Goal: Obtain resource: Obtain resource

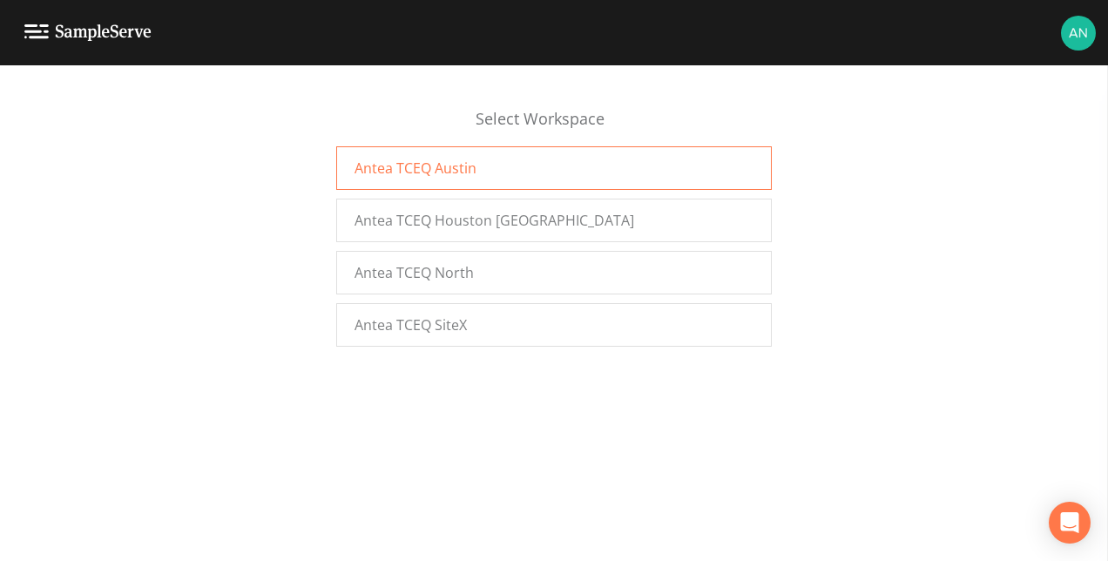
click at [479, 183] on div "Antea TCEQ Austin" at bounding box center [554, 168] width 436 height 44
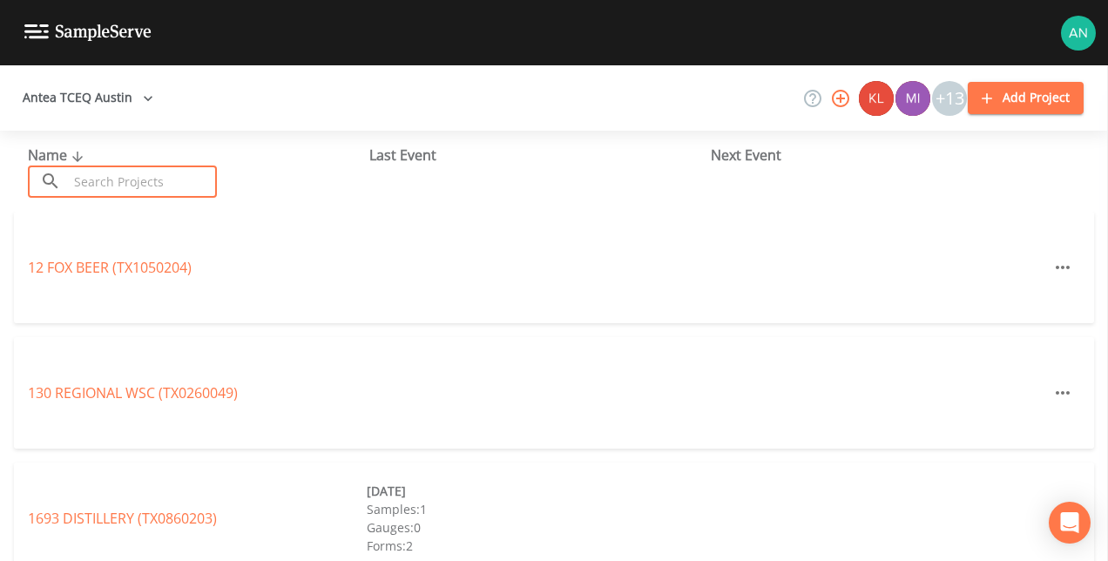
click at [138, 183] on input "text" at bounding box center [142, 182] width 149 height 32
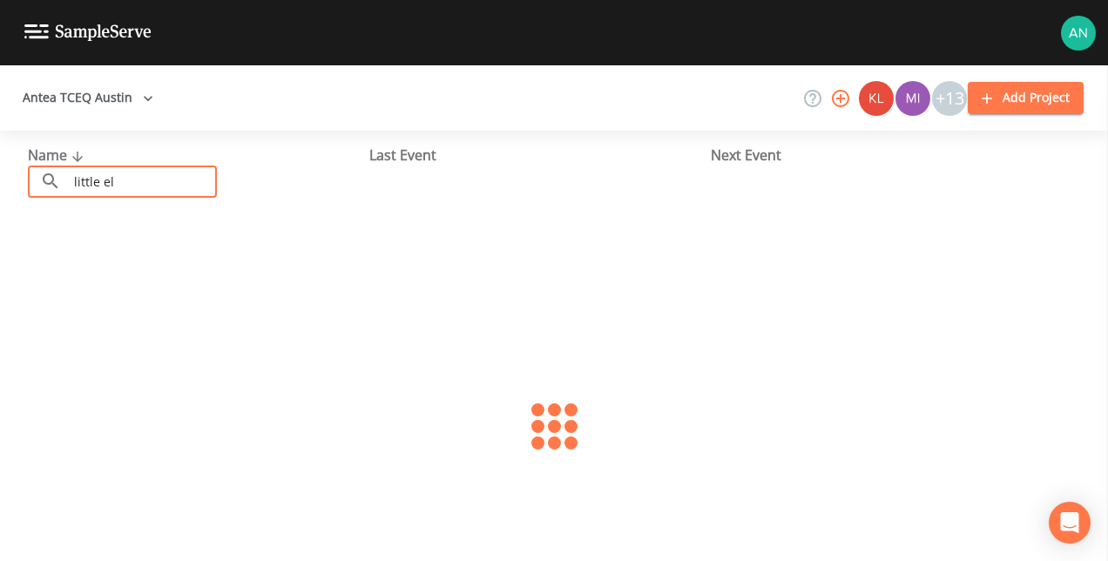
type input "little elm"
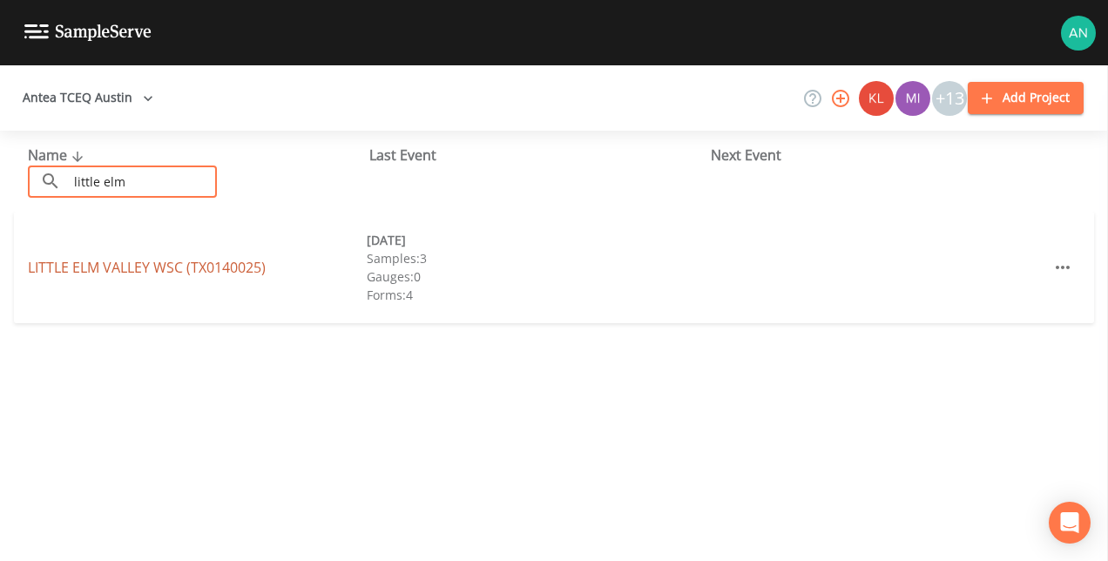
click at [141, 262] on link "[GEOGRAPHIC_DATA] (TX0140025)" at bounding box center [147, 267] width 238 height 19
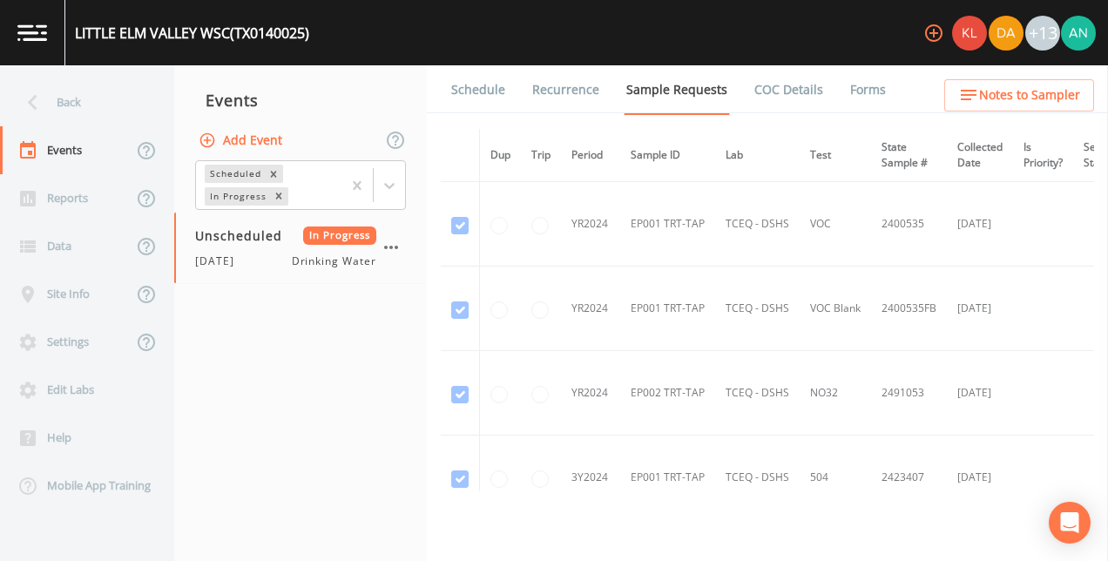
click at [853, 89] on link "Forms" at bounding box center [868, 89] width 41 height 49
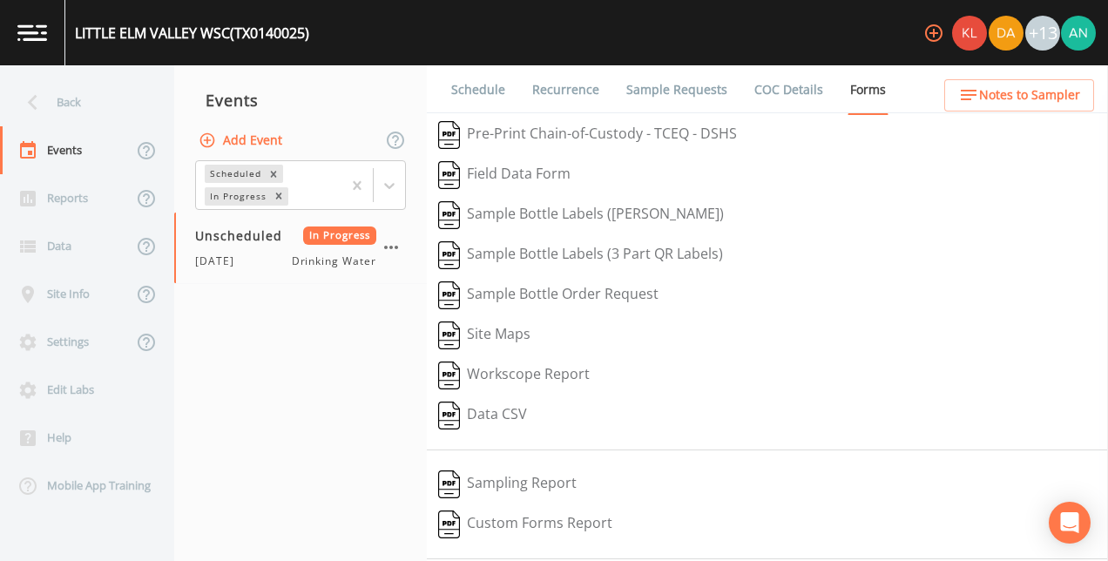
scroll to position [258, 0]
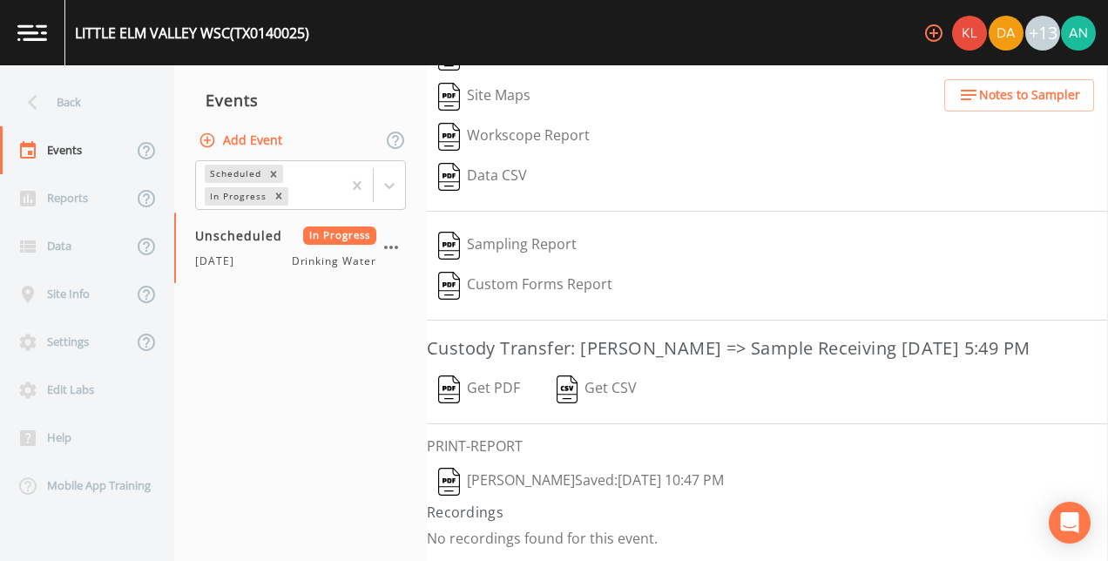
click at [463, 389] on button "Get PDF" at bounding box center [479, 389] width 105 height 40
click at [83, 91] on div "Back" at bounding box center [78, 102] width 157 height 48
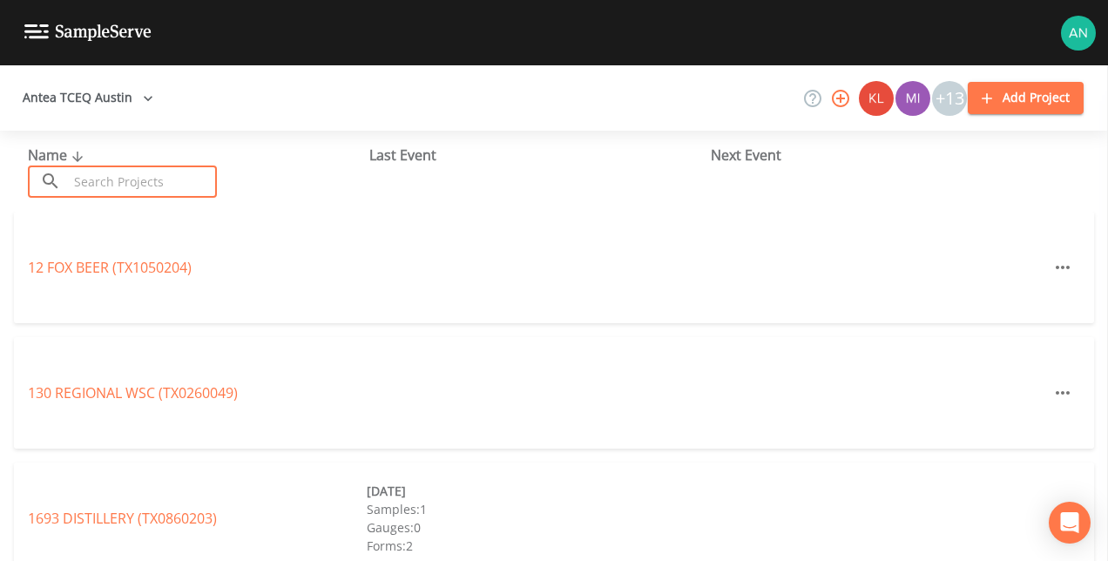
click at [112, 191] on input "text" at bounding box center [142, 182] width 149 height 32
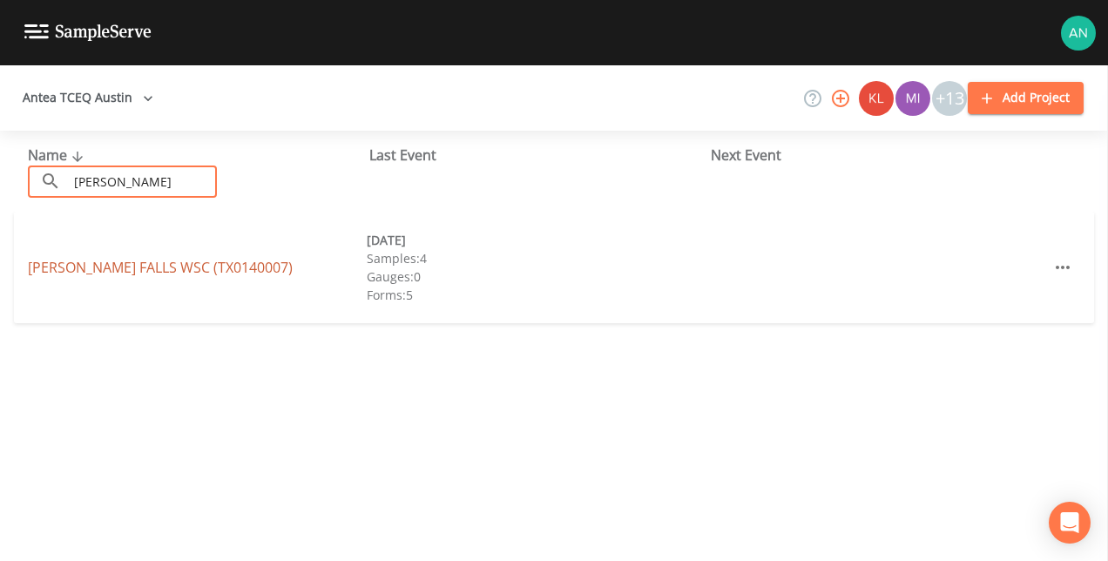
type input "[PERSON_NAME]"
click at [114, 274] on link "[PERSON_NAME][GEOGRAPHIC_DATA] (TX0140007)" at bounding box center [160, 267] width 265 height 19
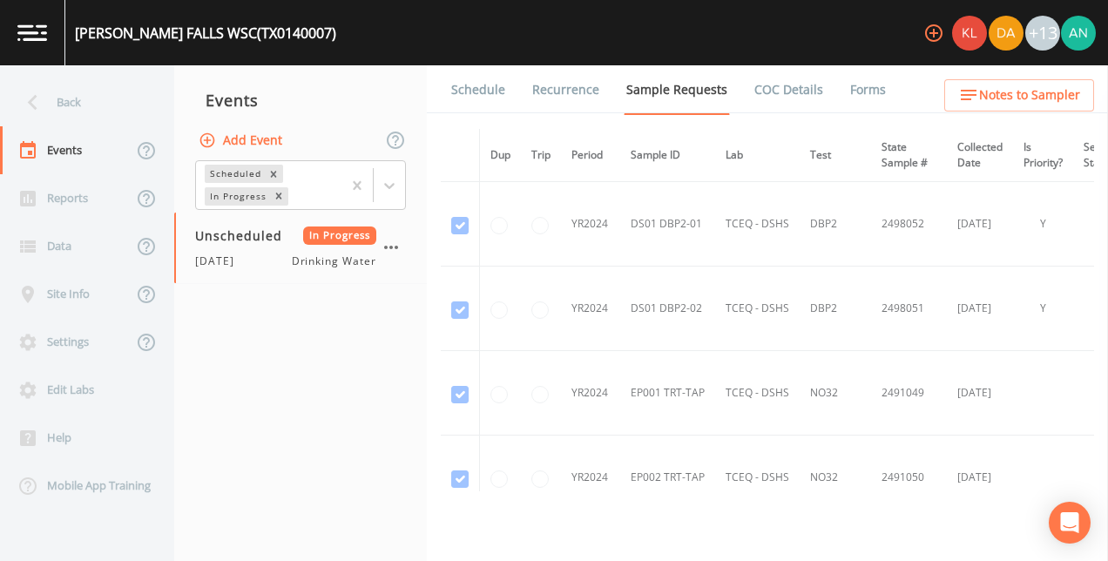
click at [854, 92] on link "Forms" at bounding box center [868, 89] width 41 height 49
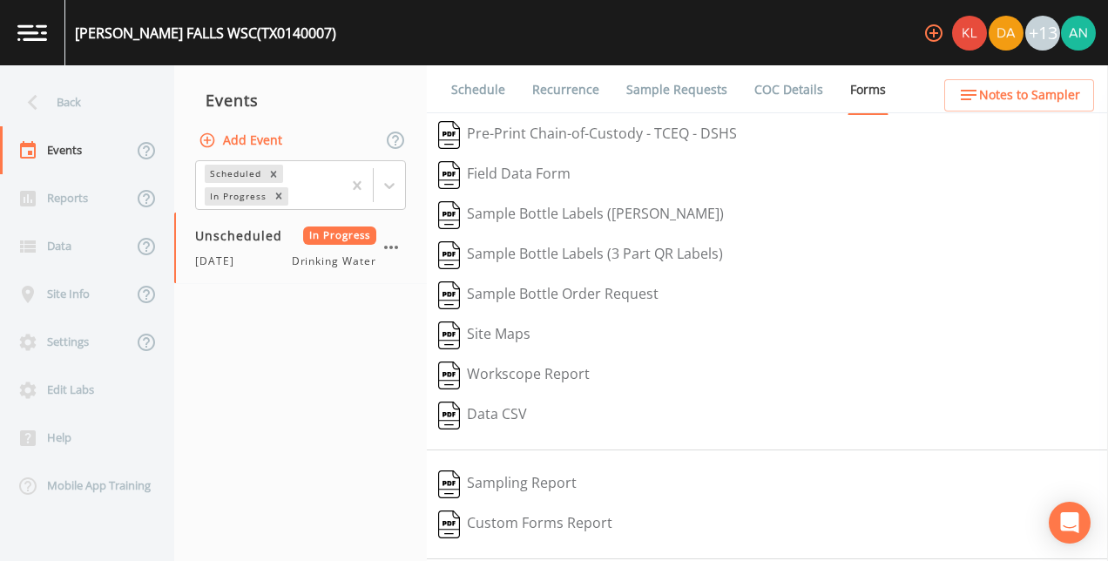
scroll to position [256, 0]
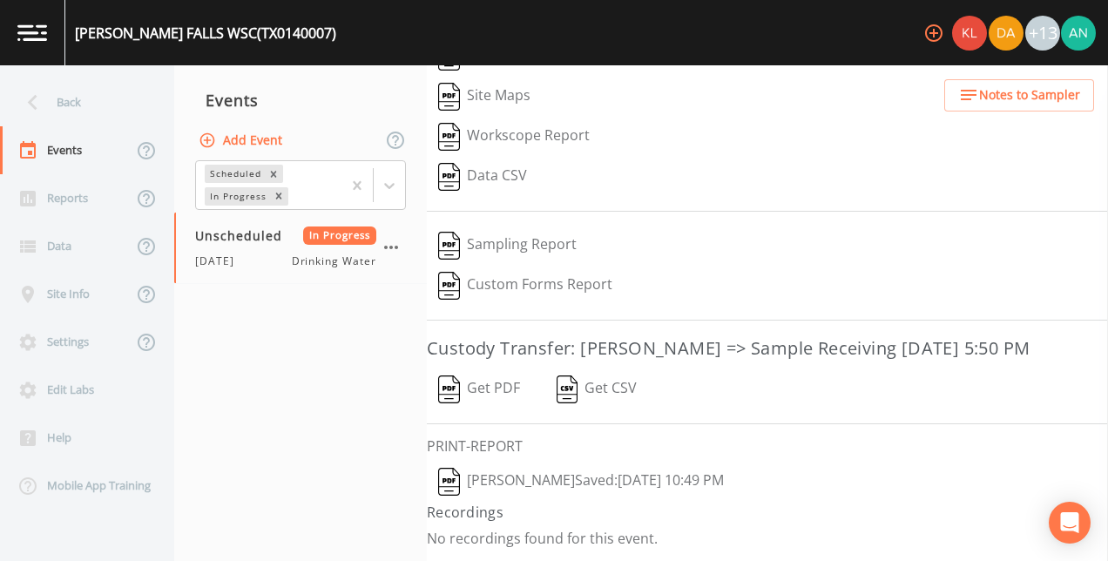
click at [478, 408] on button "Get PDF" at bounding box center [479, 389] width 105 height 40
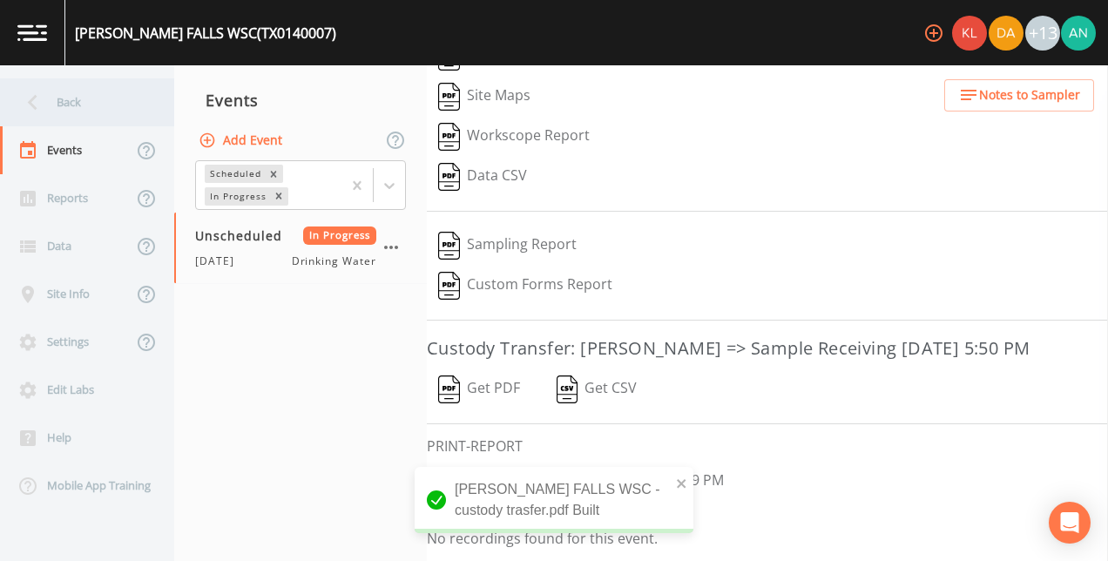
click at [89, 101] on div "Back" at bounding box center [78, 102] width 157 height 48
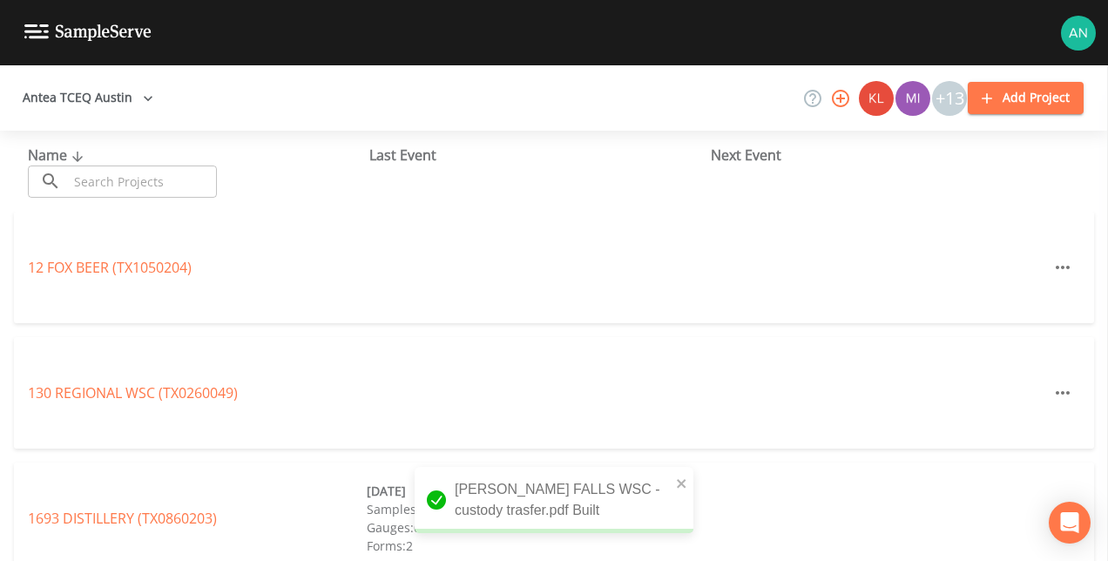
click at [105, 179] on input "text" at bounding box center [142, 182] width 149 height 32
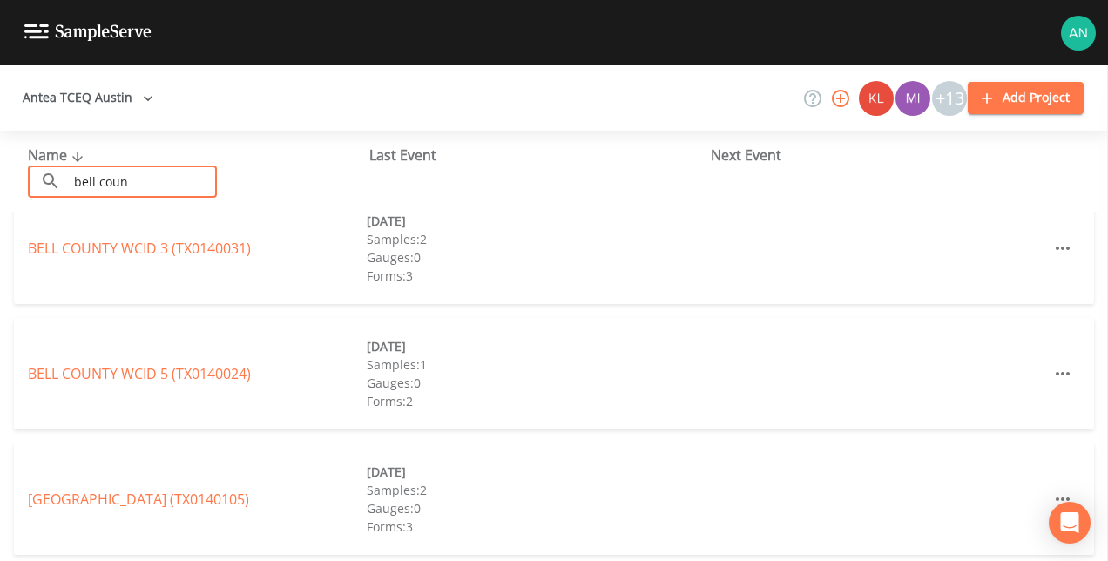
scroll to position [278, 0]
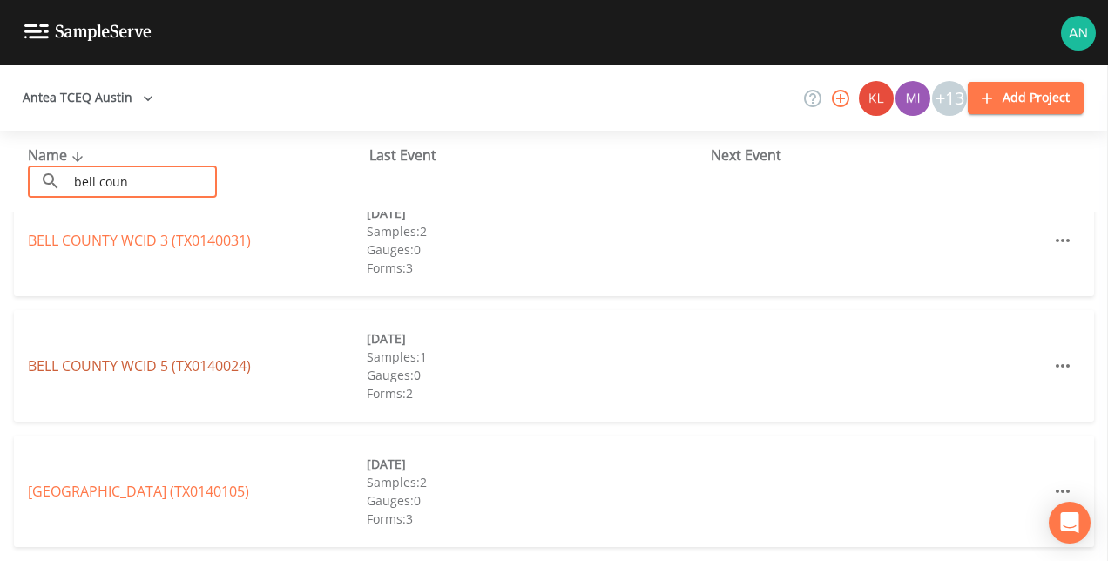
type input "bell coun"
click at [138, 356] on link "BELL COUNTY WCID 5 (TX0140024)" at bounding box center [139, 365] width 223 height 19
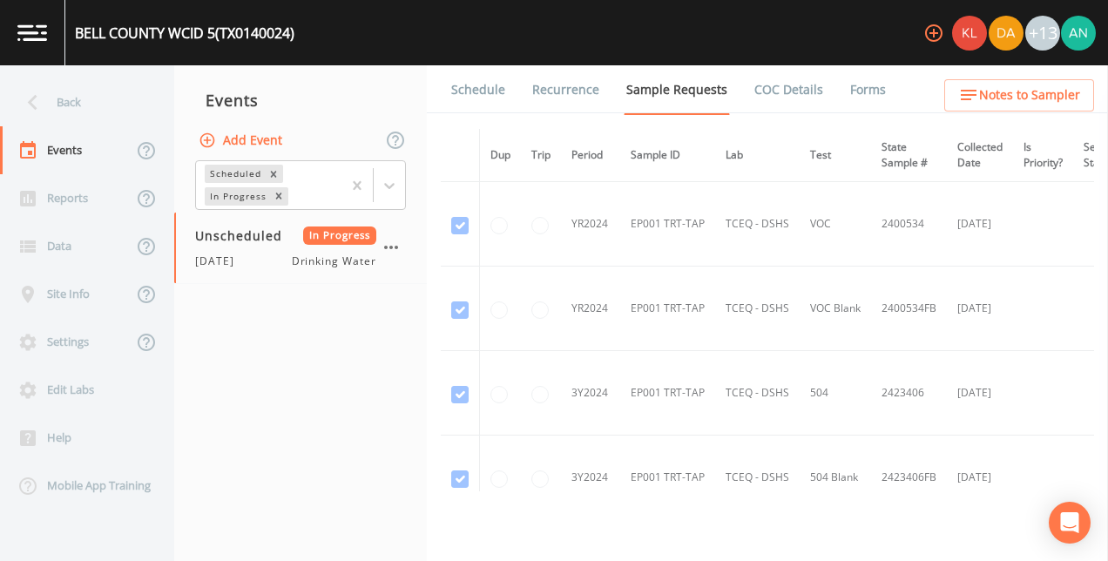
click at [850, 94] on link "Forms" at bounding box center [868, 89] width 41 height 49
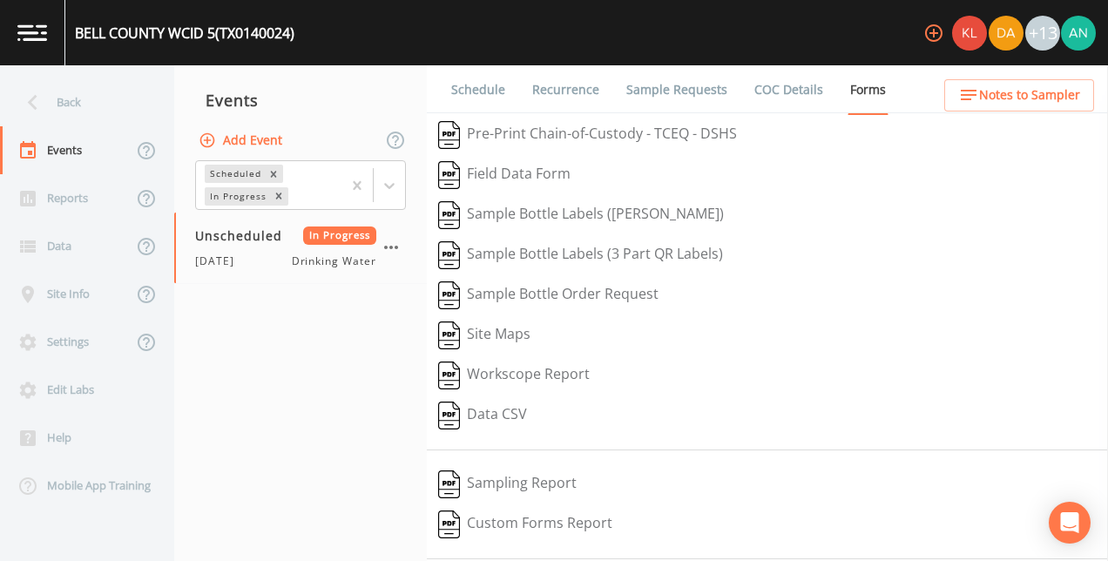
scroll to position [258, 0]
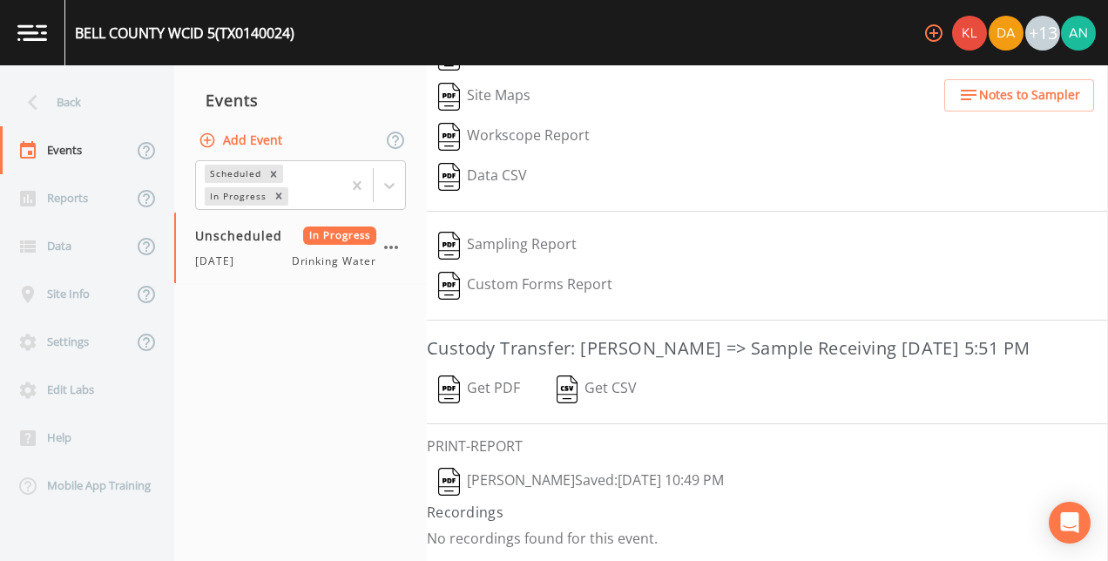
click at [475, 407] on button "Get PDF" at bounding box center [479, 389] width 105 height 40
click at [60, 99] on div "Back" at bounding box center [78, 102] width 157 height 48
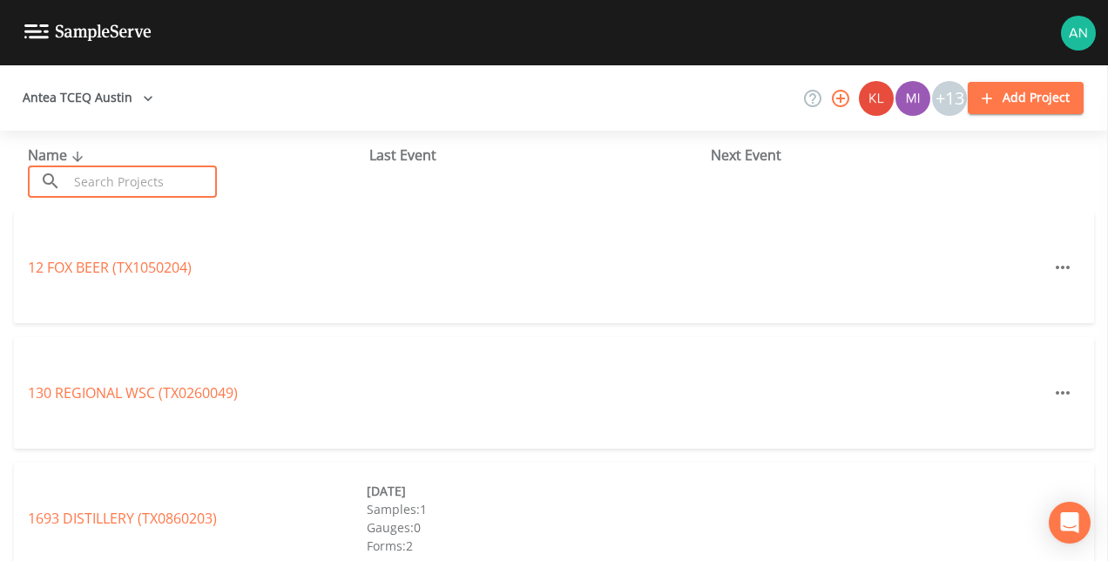
click at [105, 183] on input "text" at bounding box center [142, 182] width 149 height 32
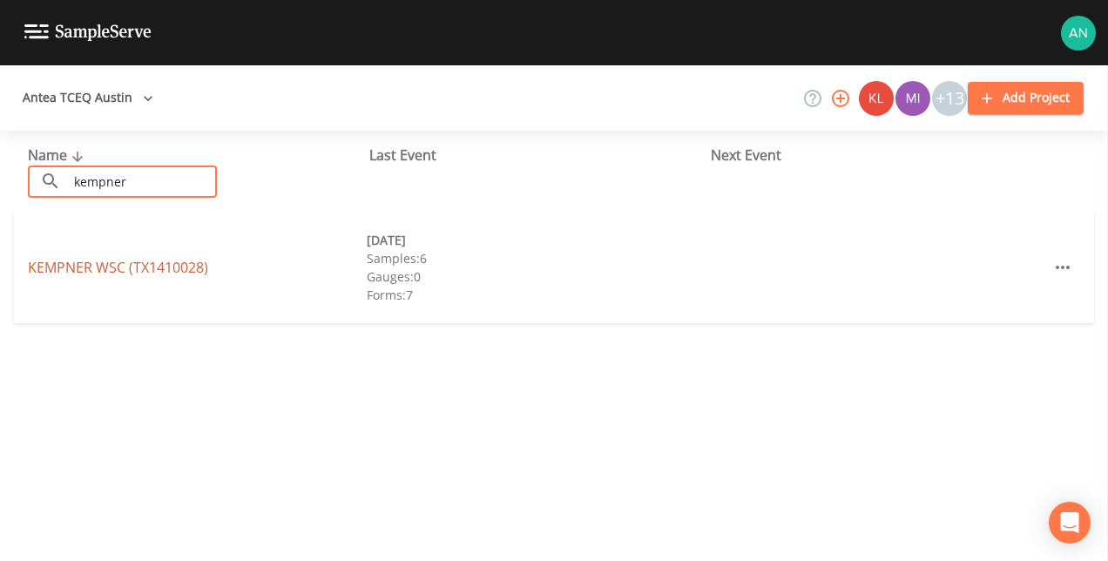
type input "kempner"
click at [119, 268] on link "KEMPNER WSC (TX1410028)" at bounding box center [118, 267] width 180 height 19
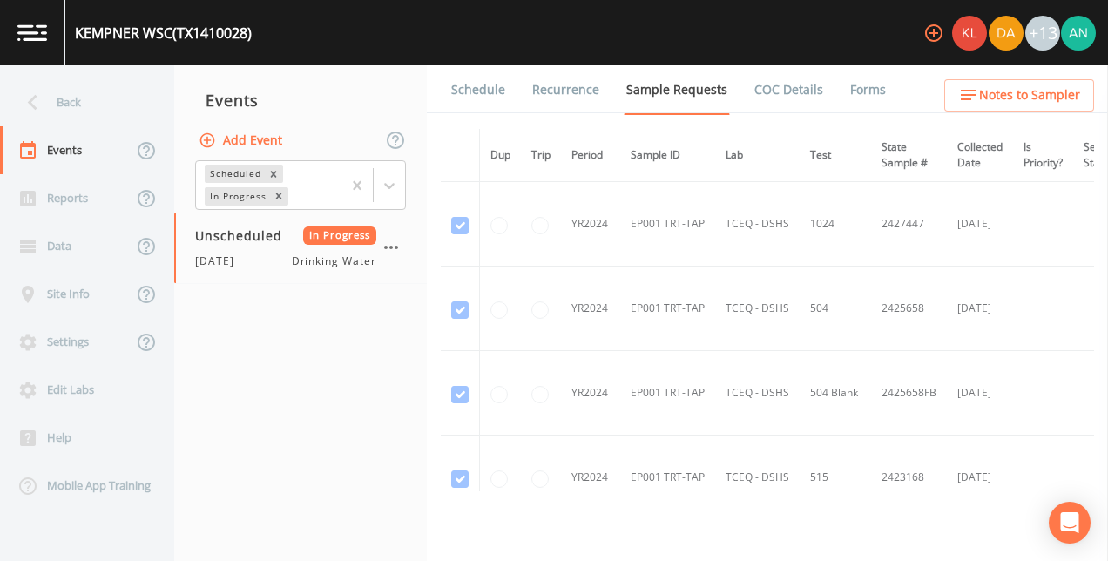
click at [864, 90] on link "Forms" at bounding box center [868, 89] width 41 height 49
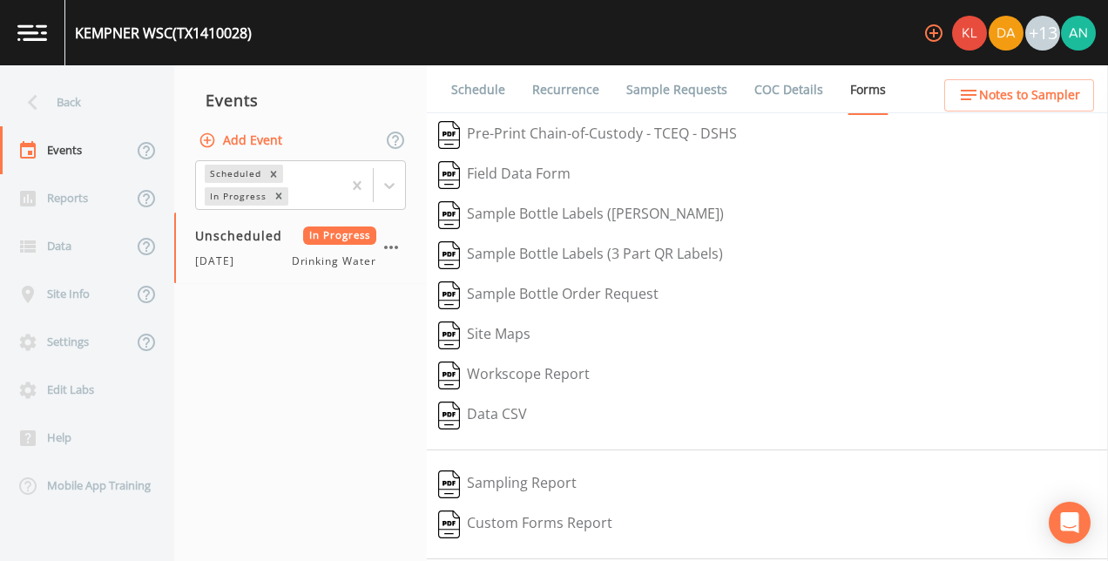
scroll to position [258, 0]
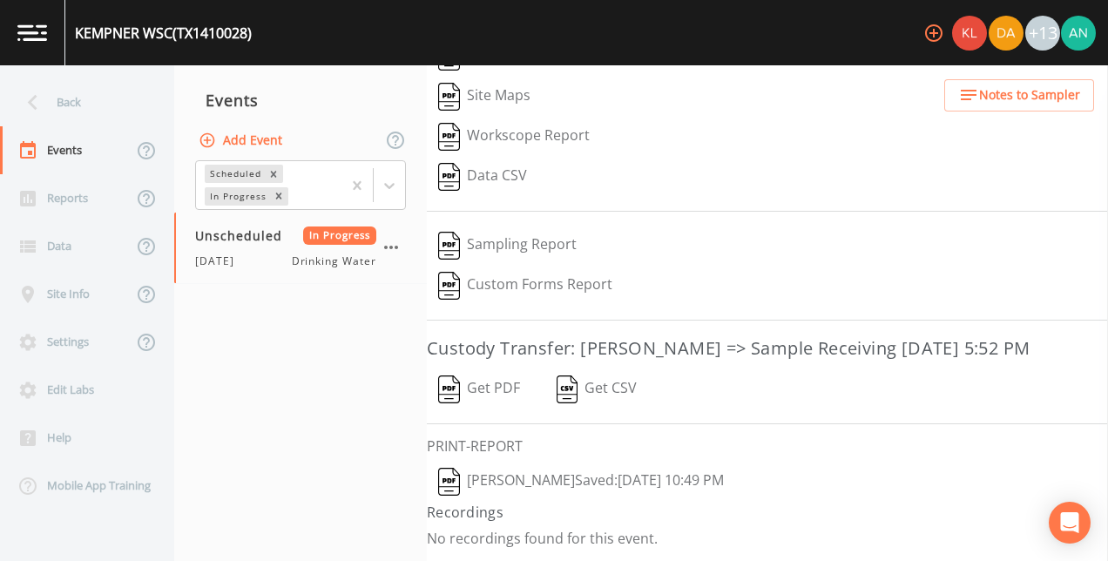
click at [490, 391] on button "Get PDF" at bounding box center [479, 389] width 105 height 40
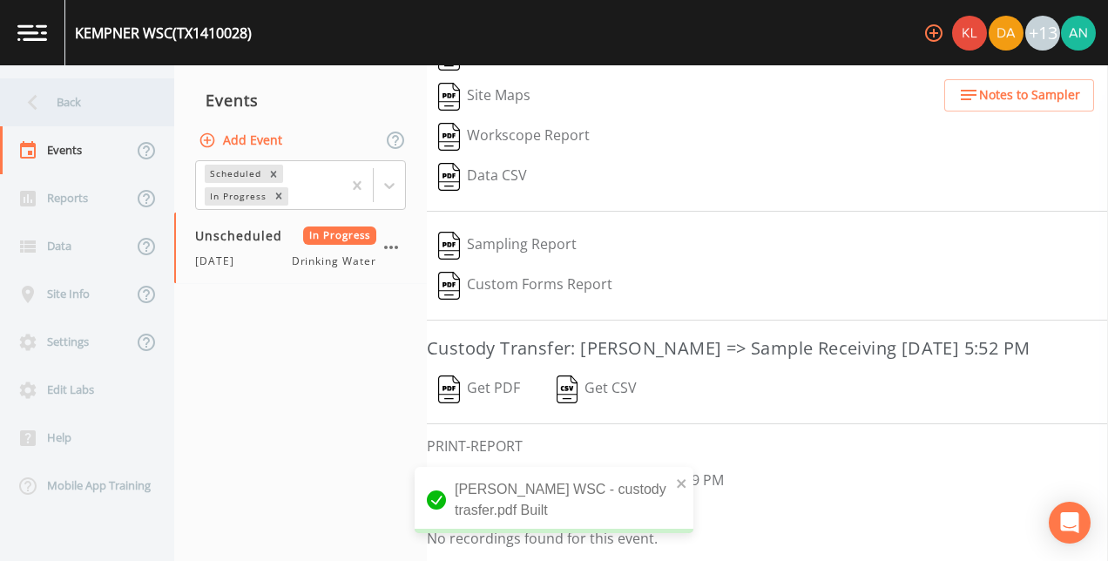
click at [94, 80] on div "Back" at bounding box center [78, 102] width 157 height 48
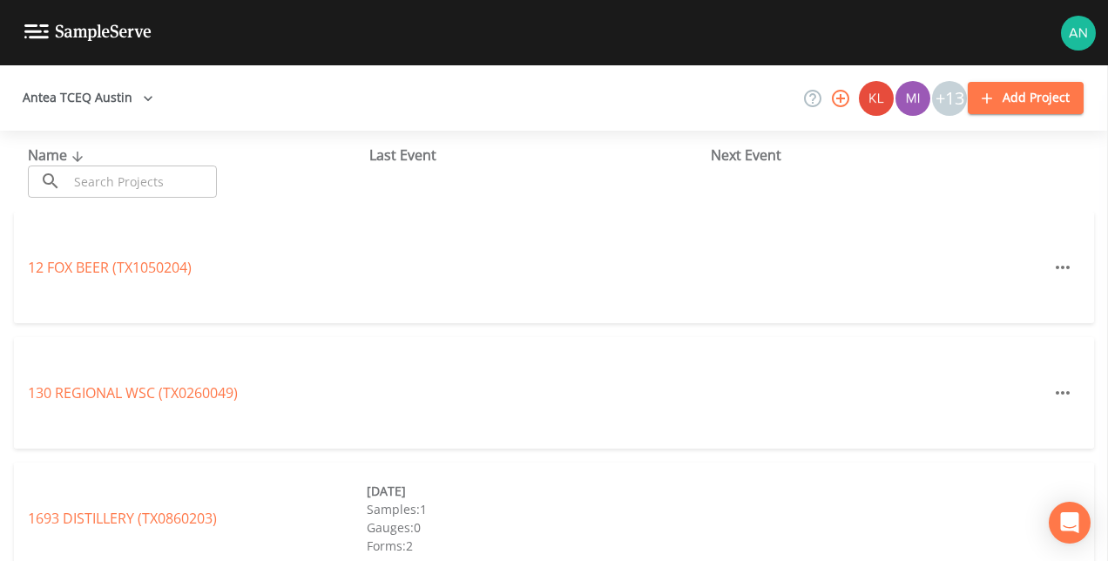
click at [84, 184] on input "text" at bounding box center [142, 182] width 149 height 32
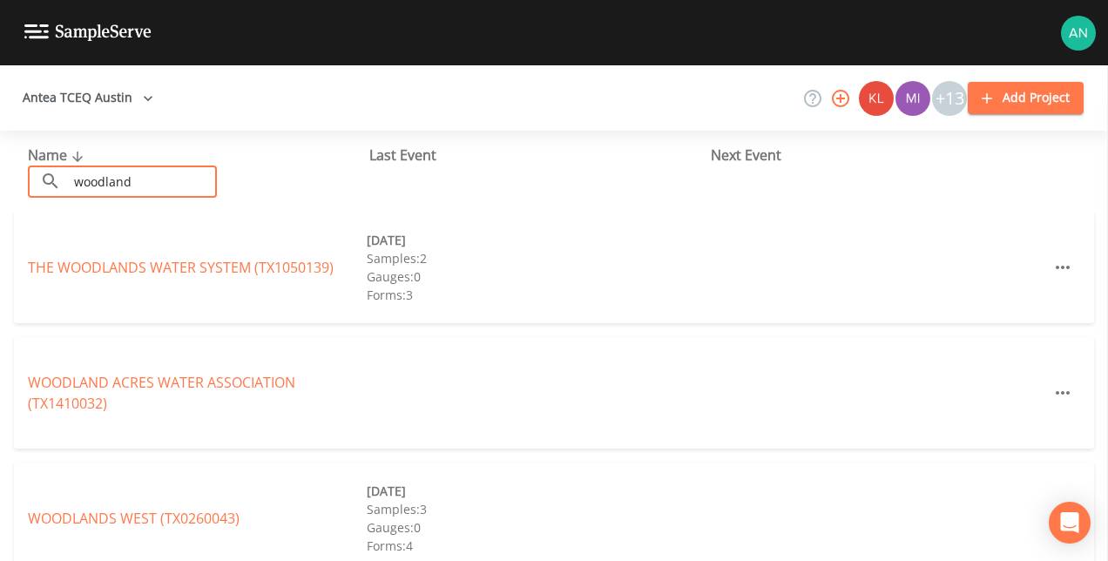
scroll to position [27, 0]
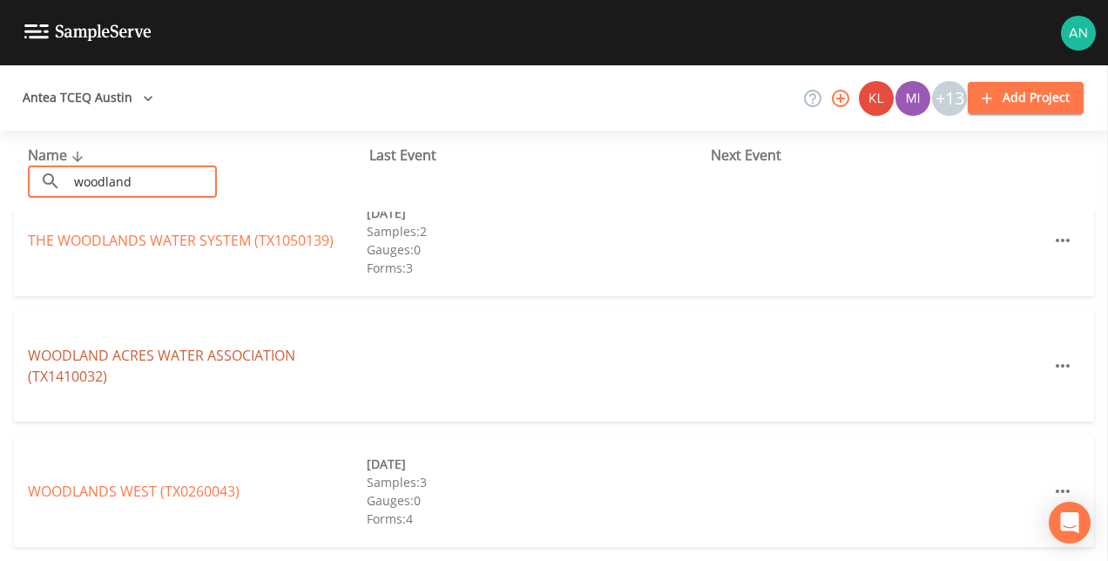
type input "woodland"
click at [155, 356] on link "WOODLAND ACRES WATER ASSOCIATION (TX1410032)" at bounding box center [161, 366] width 267 height 40
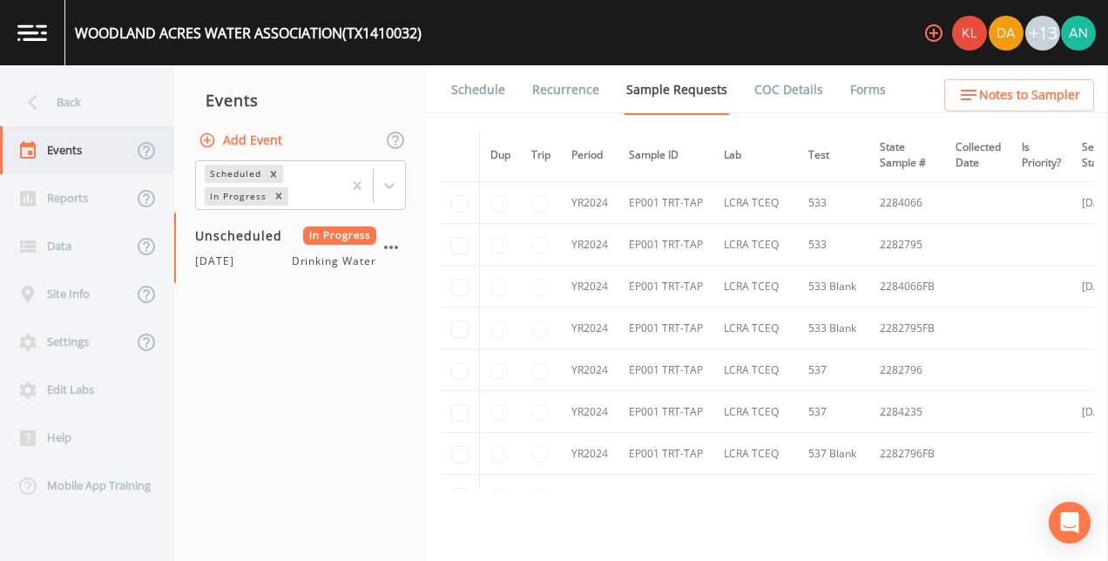
click at [91, 127] on div "Events" at bounding box center [66, 150] width 132 height 48
click at [71, 107] on div "Back" at bounding box center [78, 102] width 157 height 48
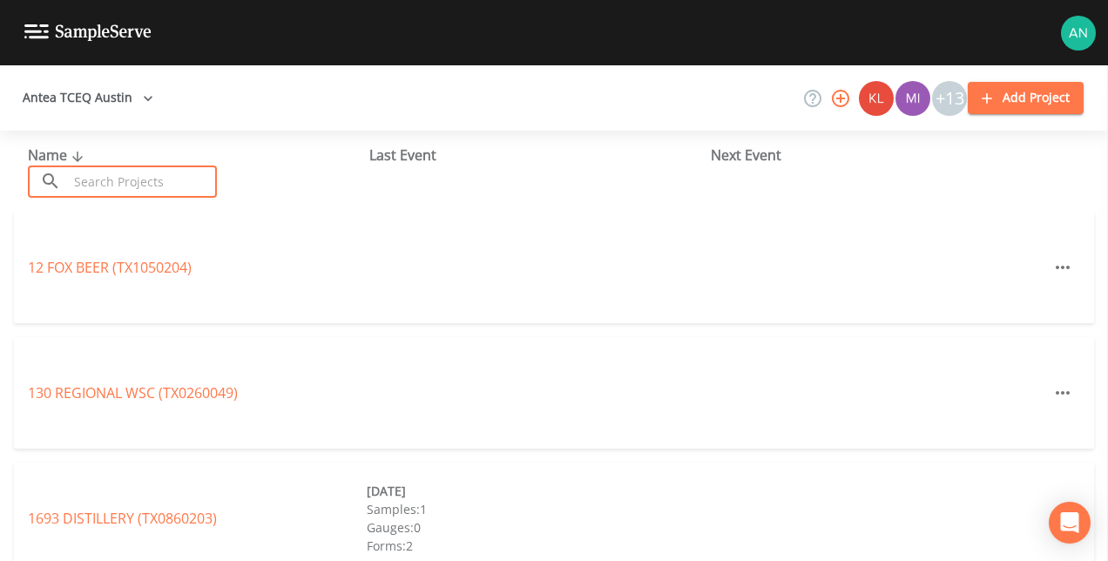
click at [91, 176] on input "text" at bounding box center [142, 182] width 149 height 32
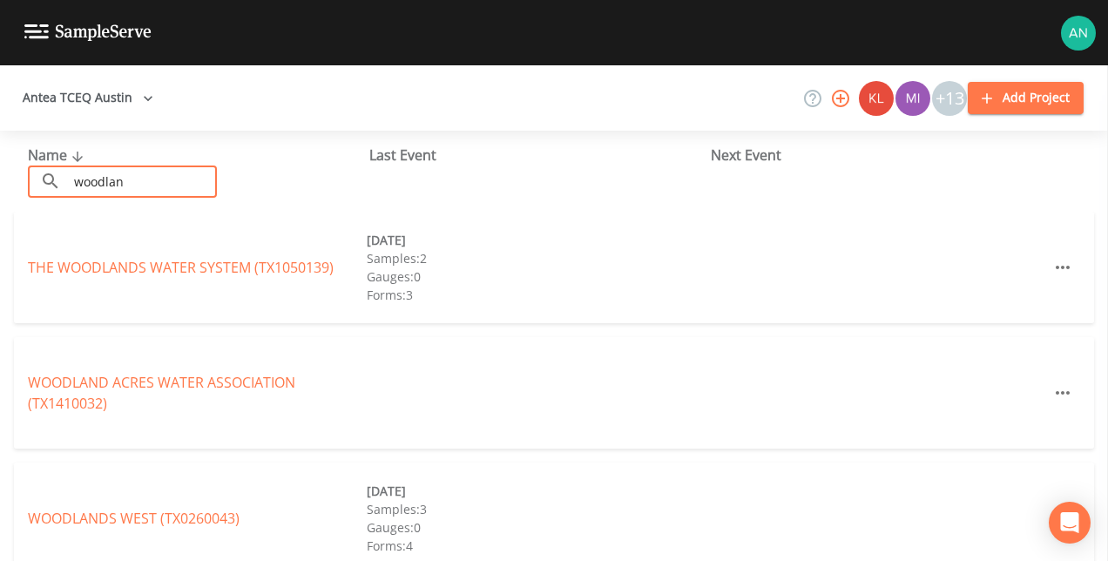
scroll to position [27, 0]
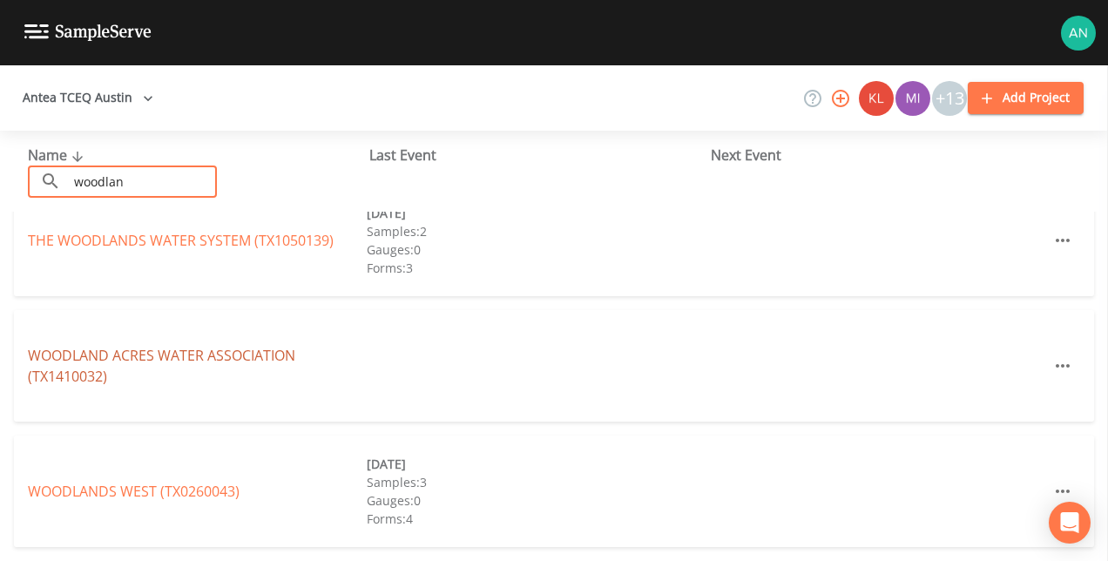
type input "woodlan"
click at [99, 352] on link "WOODLAND ACRES WATER ASSOCIATION (TX1410032)" at bounding box center [161, 366] width 267 height 40
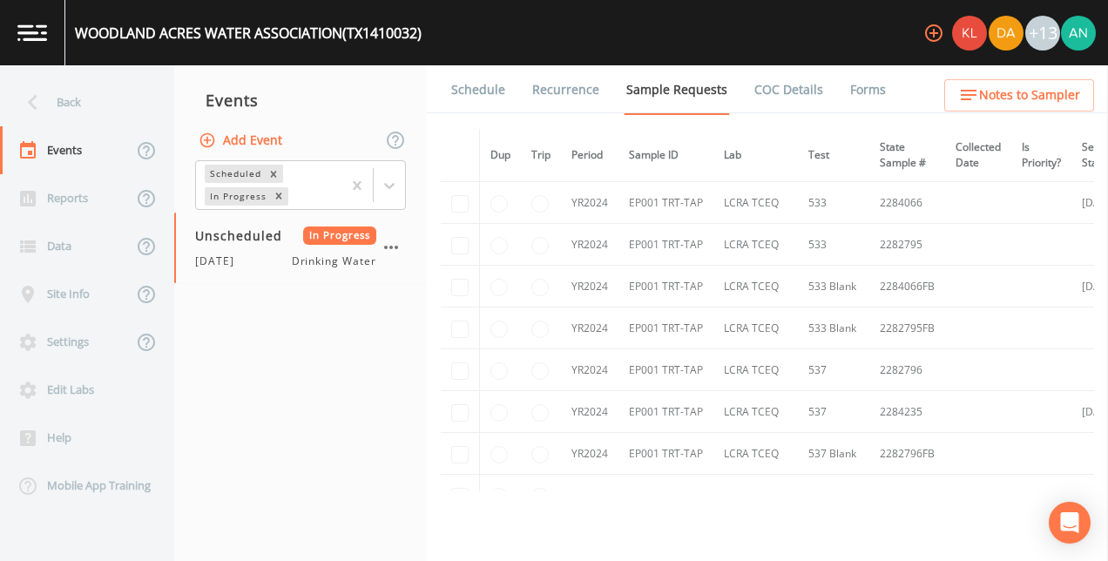
click at [862, 97] on link "Forms" at bounding box center [868, 89] width 41 height 49
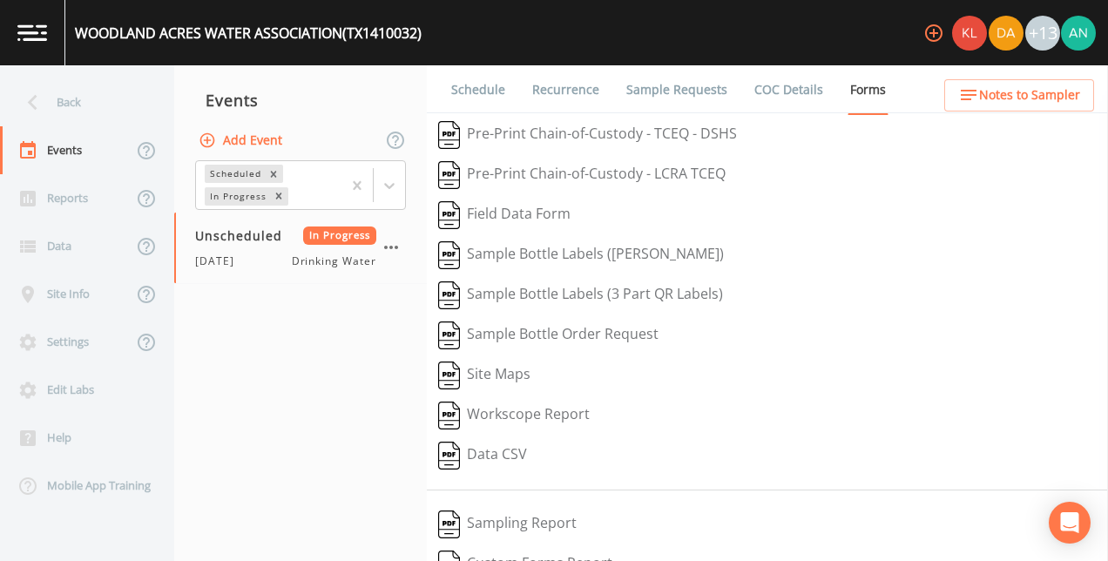
scroll to position [298, 0]
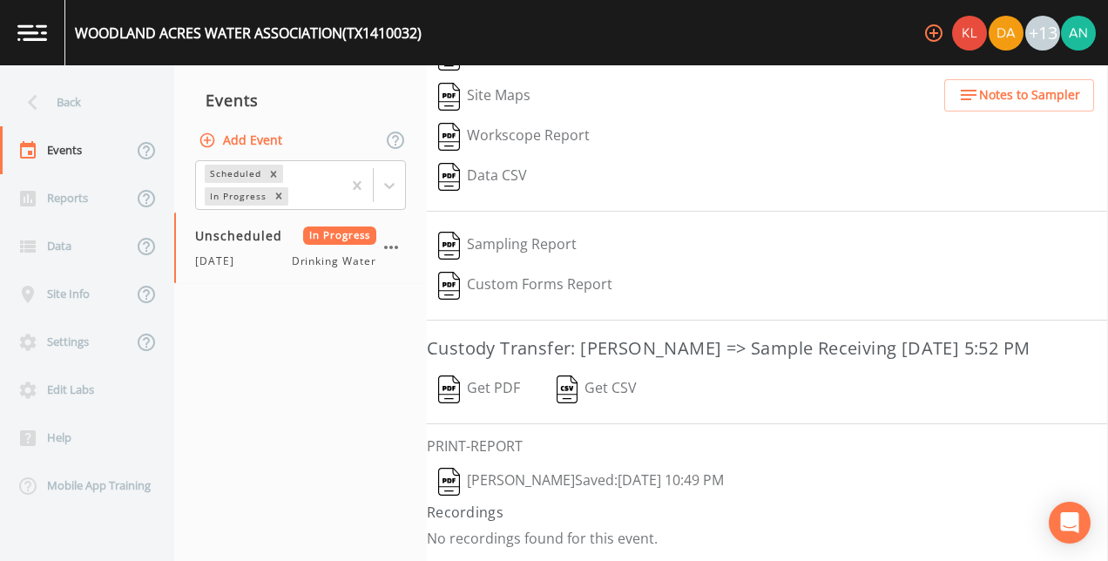
click at [484, 390] on button "Get PDF" at bounding box center [479, 389] width 105 height 40
click at [22, 120] on div "Back" at bounding box center [78, 102] width 157 height 48
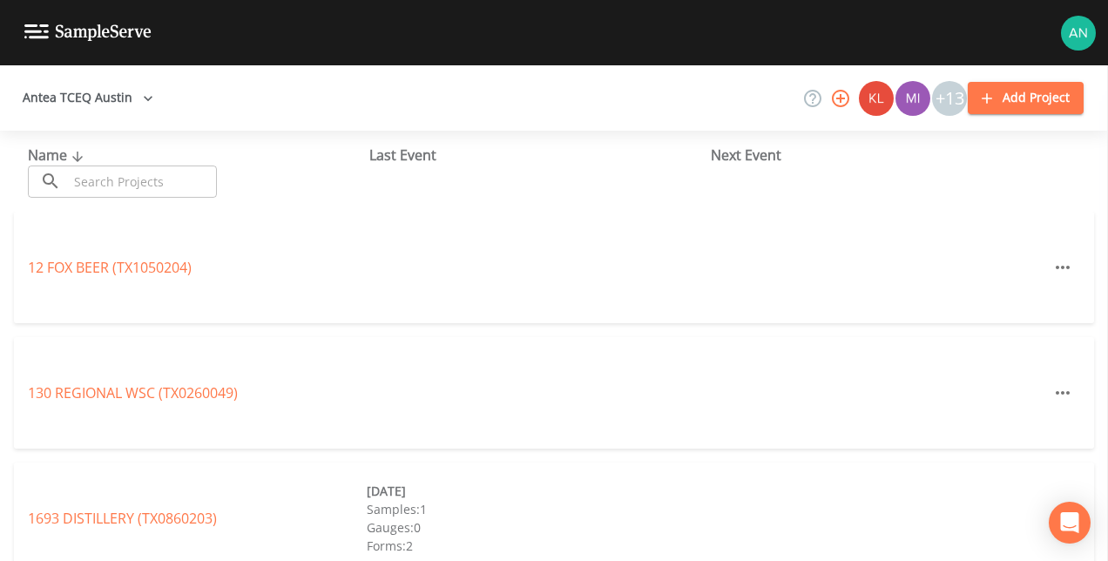
click at [101, 194] on input "text" at bounding box center [142, 182] width 149 height 32
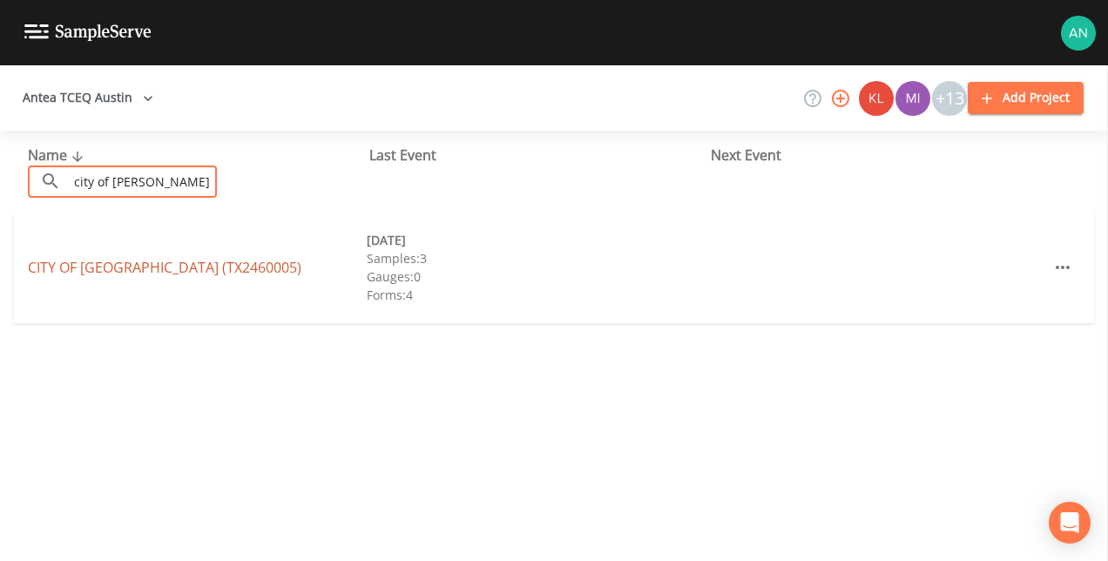
type input "city of [PERSON_NAME]"
click at [152, 260] on link "CITY OF [GEOGRAPHIC_DATA] (TX2460005)" at bounding box center [165, 267] width 274 height 19
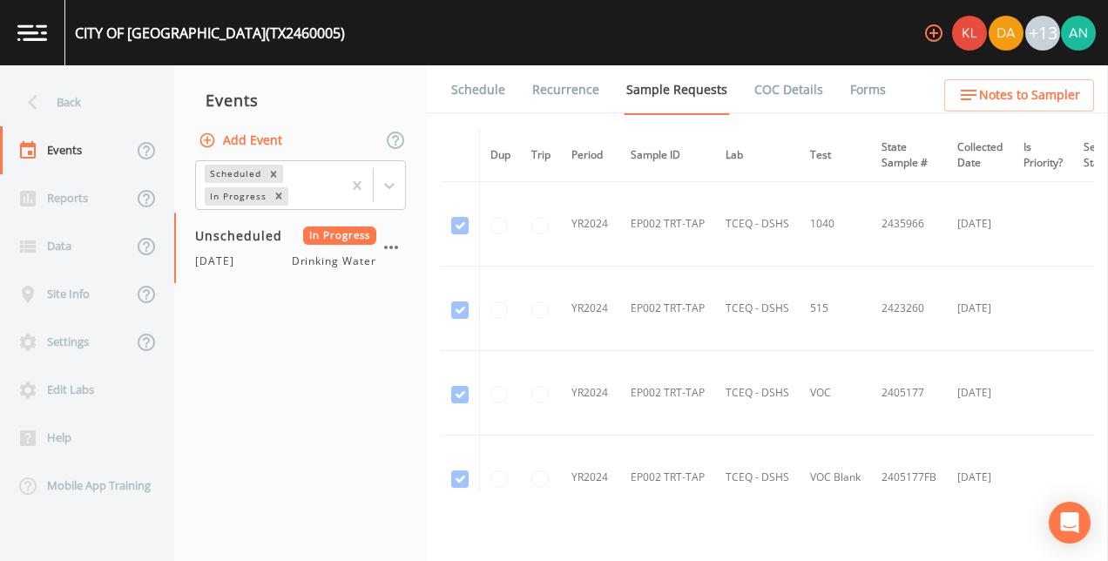
click at [831, 96] on li "Forms" at bounding box center [857, 89] width 63 height 49
click at [856, 94] on link "Forms" at bounding box center [868, 89] width 41 height 49
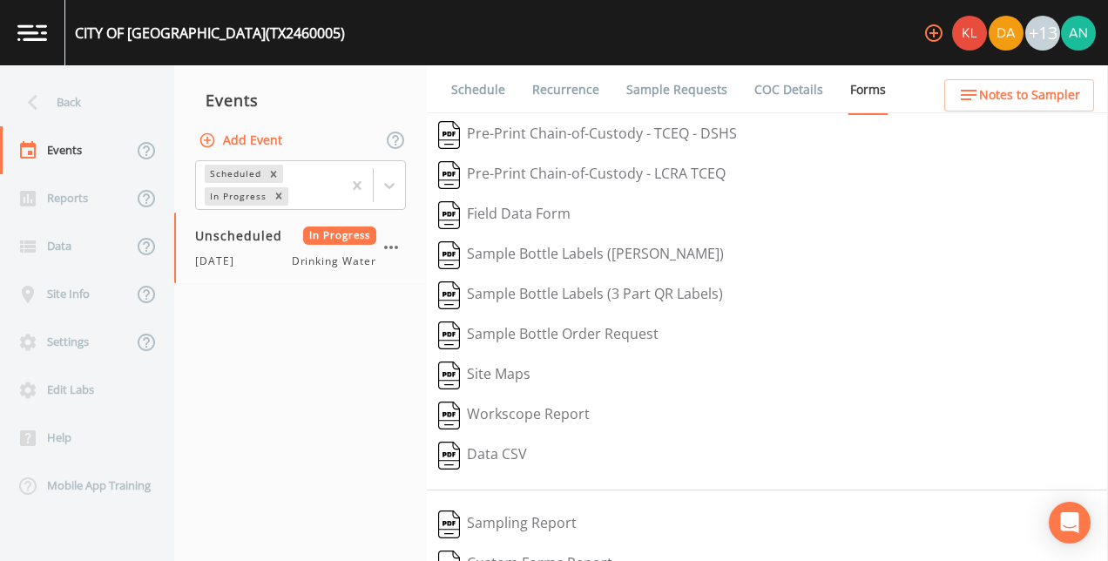
scroll to position [298, 0]
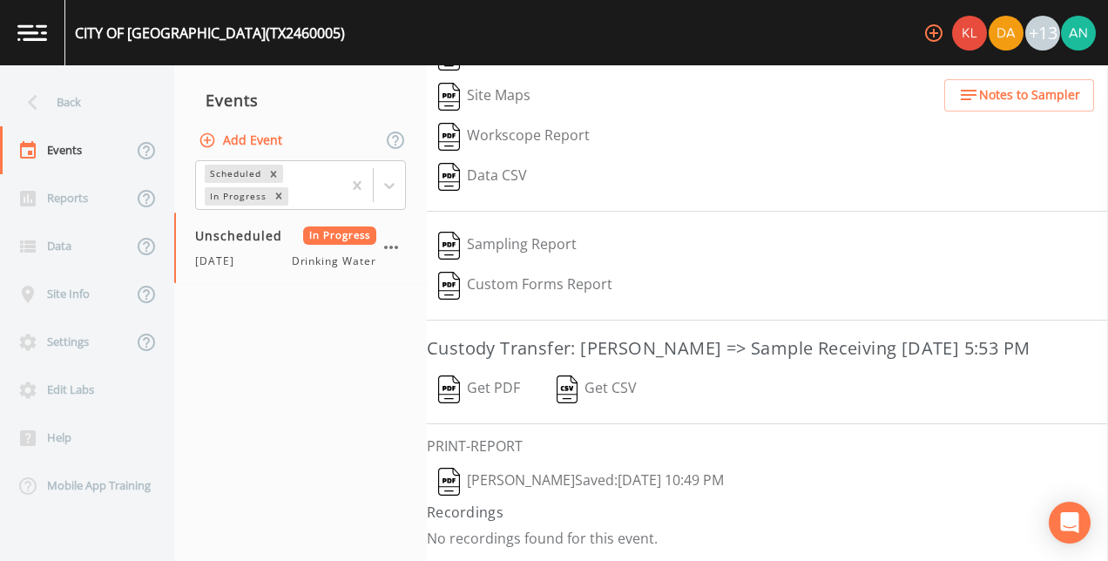
click at [496, 390] on button "Get PDF" at bounding box center [479, 389] width 105 height 40
